Goal: Navigation & Orientation: Find specific page/section

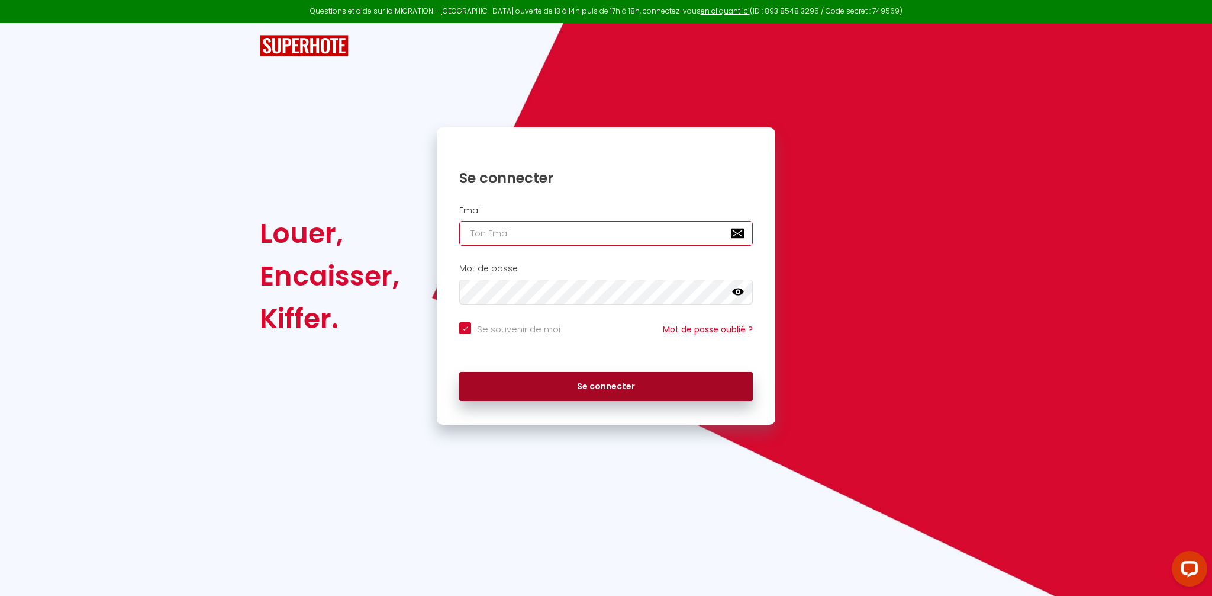
type input "[EMAIL_ADDRESS][DOMAIN_NAME]"
click at [581, 381] on button "Se connecter" at bounding box center [606, 387] width 294 height 30
checkbox input "true"
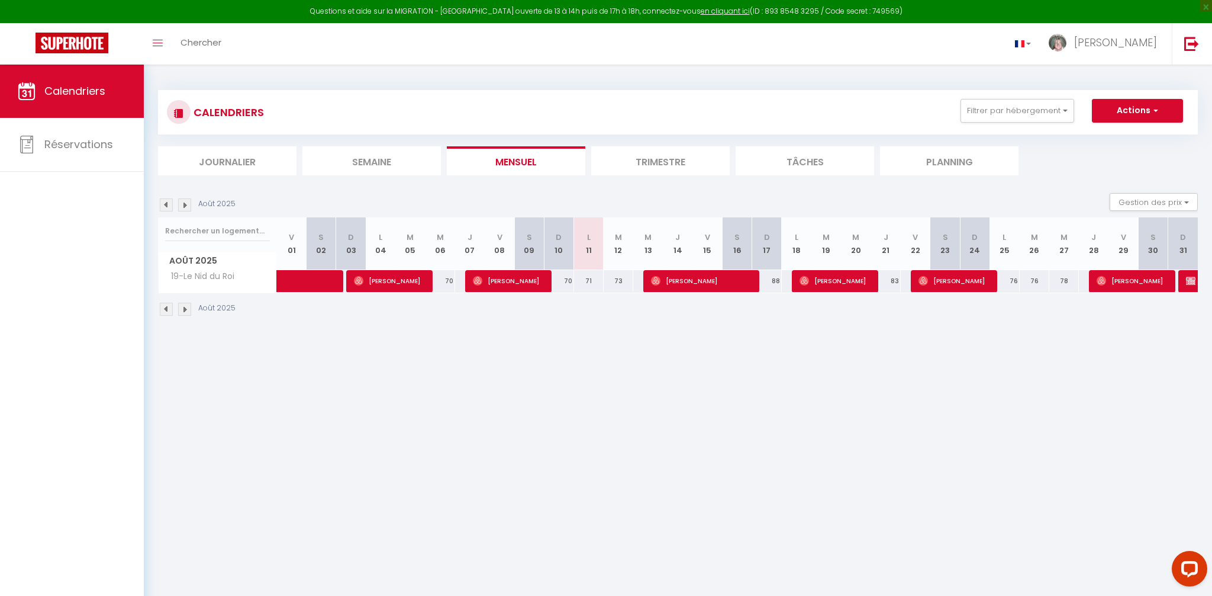
click at [188, 307] on img at bounding box center [184, 309] width 13 height 13
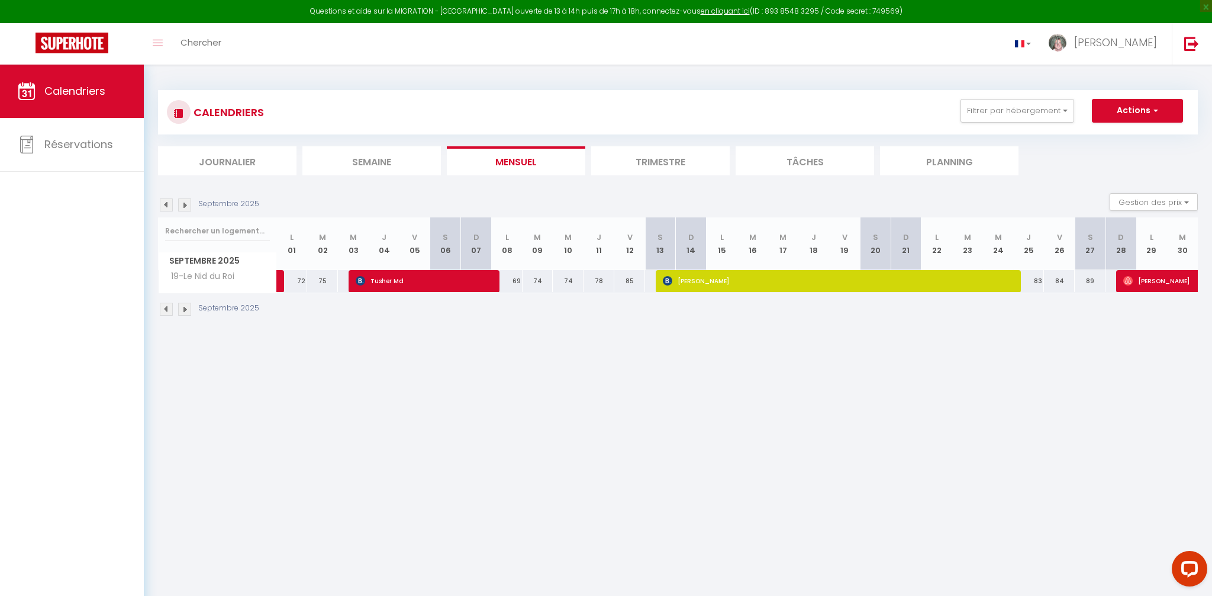
click at [188, 307] on img at bounding box center [184, 309] width 13 height 13
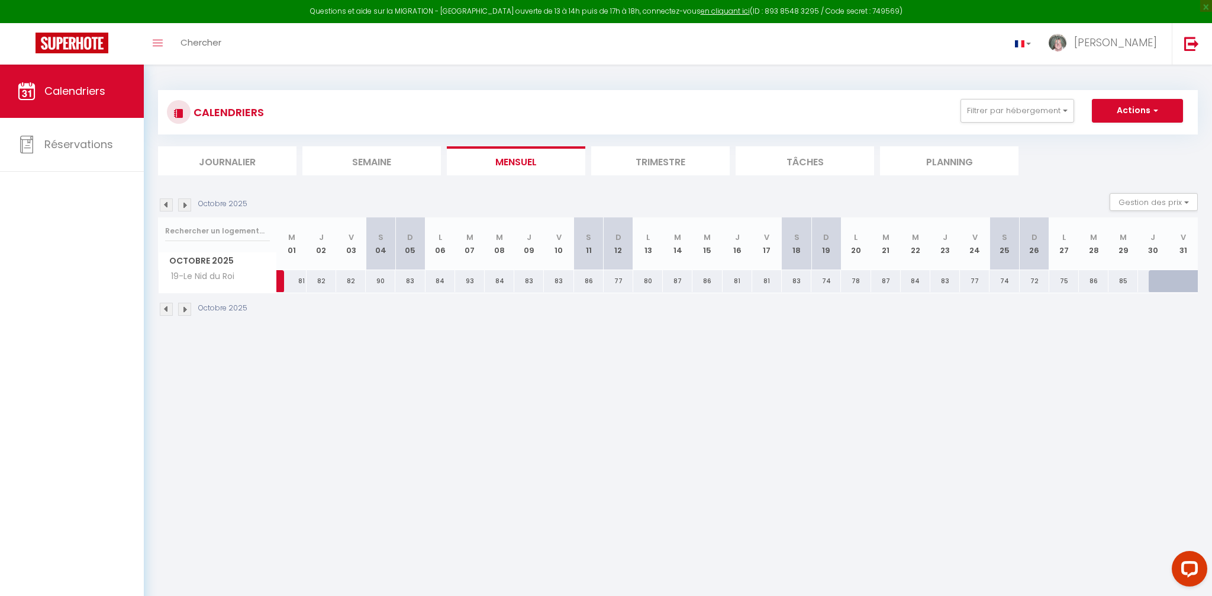
click at [500, 523] on body "Questions et aide sur la MIGRATION - [GEOGRAPHIC_DATA] ouverte de 13 à 14h puis…" at bounding box center [606, 363] width 1212 height 596
click at [165, 307] on img at bounding box center [166, 309] width 13 height 13
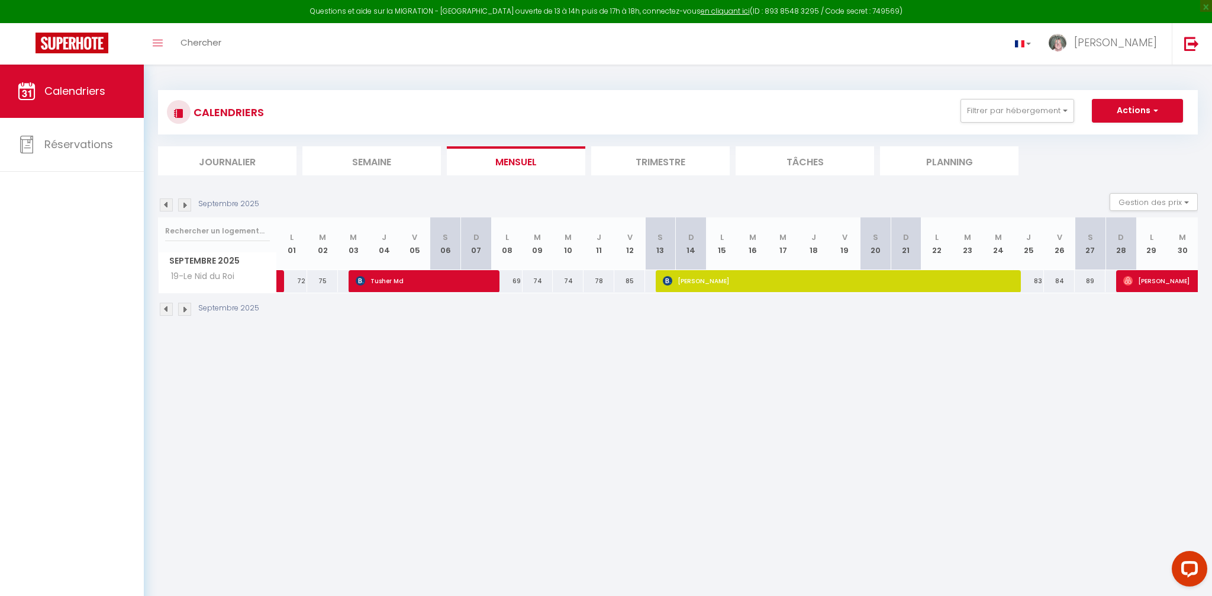
click at [283, 465] on body "Questions et aide sur la MIGRATION - [GEOGRAPHIC_DATA] ouverte de 13 à 14h puis…" at bounding box center [606, 363] width 1212 height 596
click at [178, 307] on img at bounding box center [184, 309] width 13 height 13
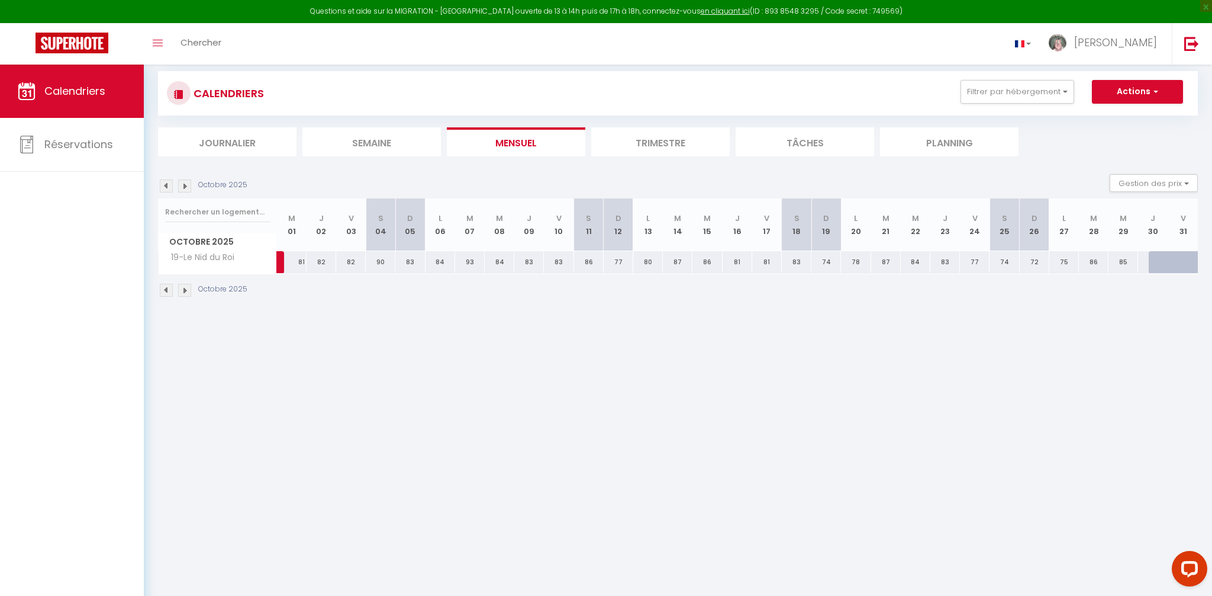
scroll to position [18, 0]
click at [465, 410] on body "Questions et aide sur la MIGRATION - [GEOGRAPHIC_DATA] ouverte de 13 à 14h puis…" at bounding box center [606, 345] width 1212 height 596
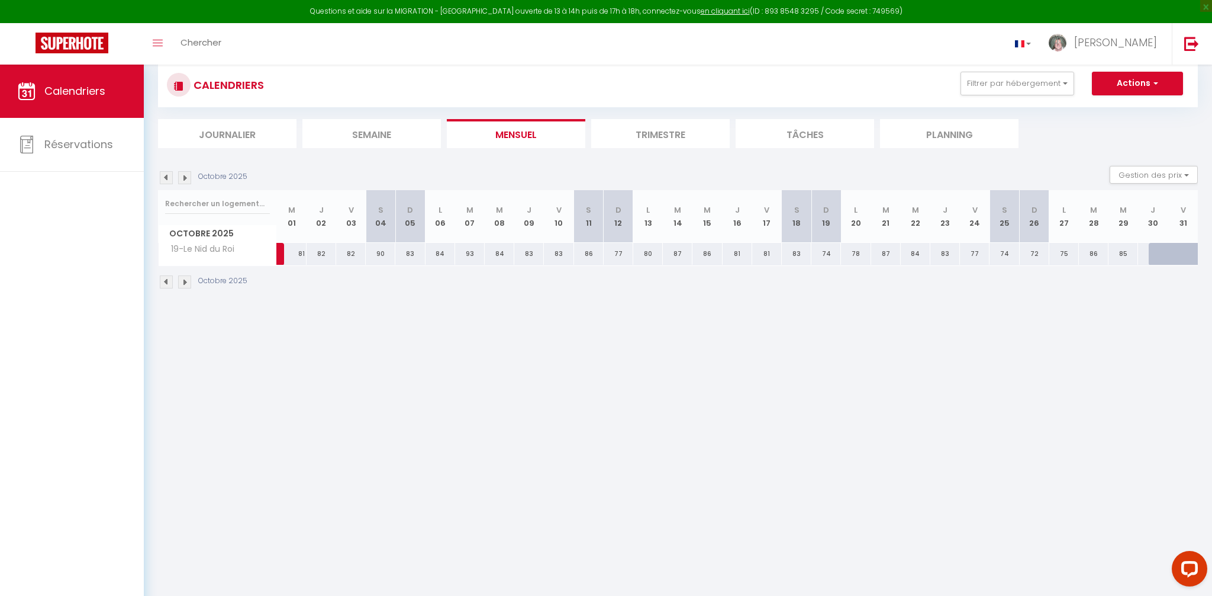
scroll to position [0, 0]
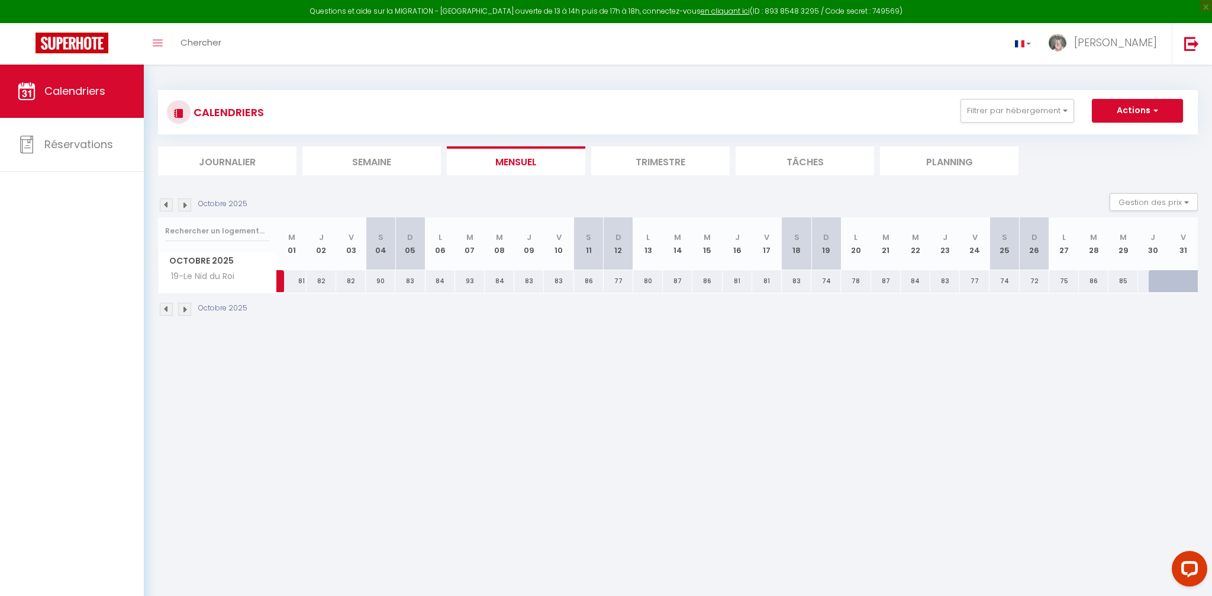
click at [166, 311] on img at bounding box center [166, 309] width 13 height 13
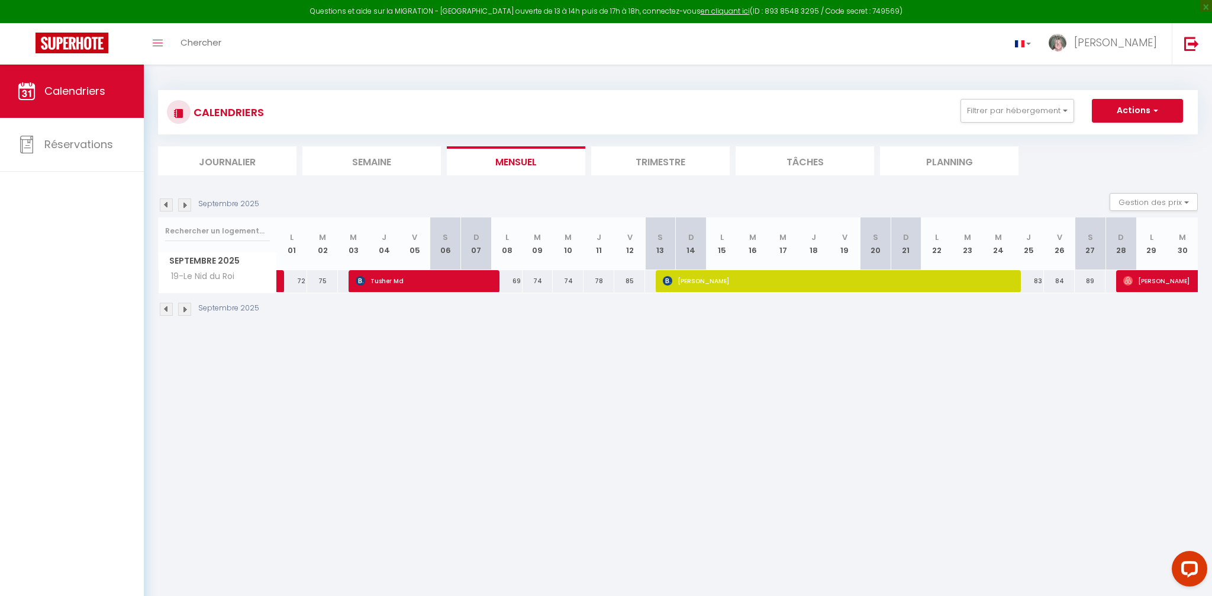
click at [186, 310] on img at bounding box center [184, 309] width 13 height 13
